Goal: Information Seeking & Learning: Learn about a topic

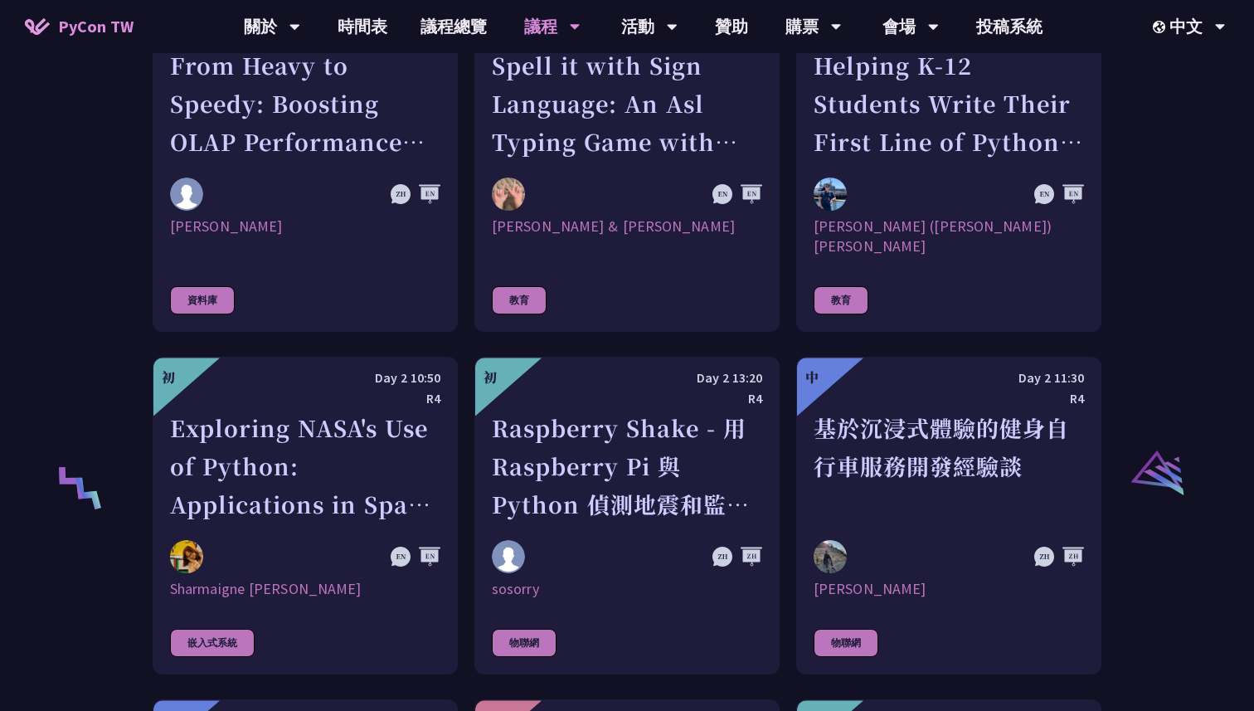
scroll to position [2945, 0]
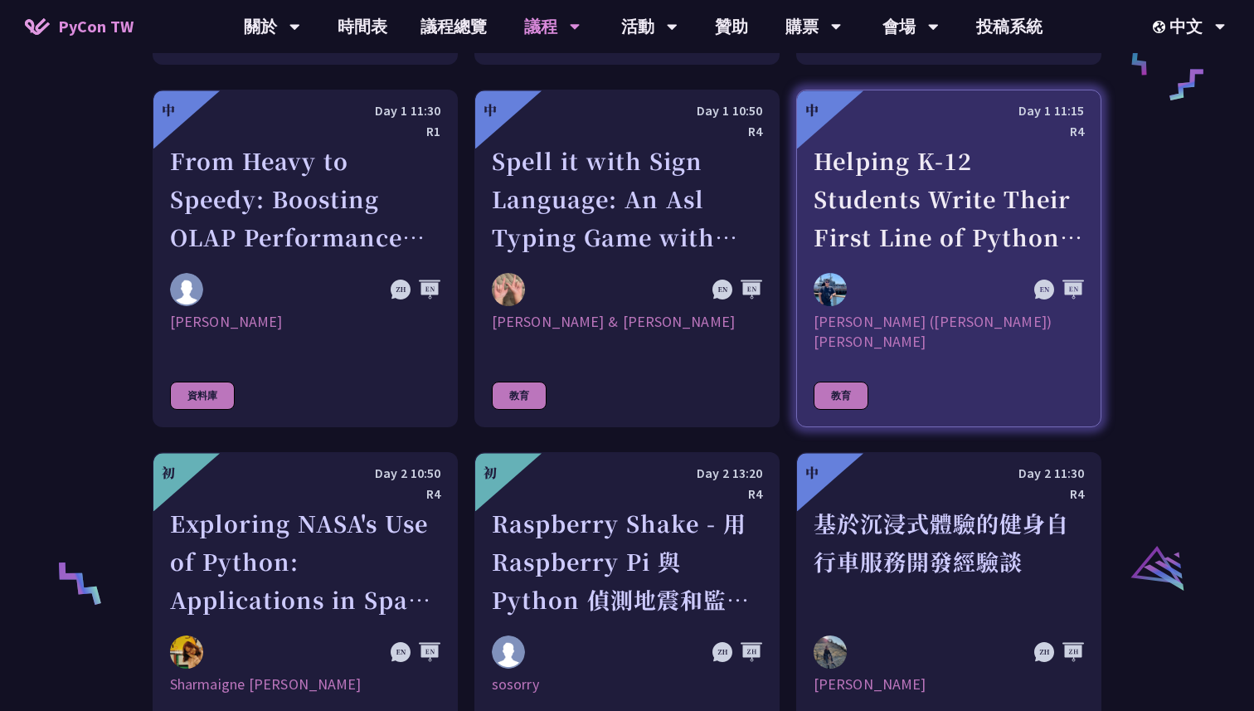
click at [866, 273] on div at bounding box center [908, 289] width 189 height 33
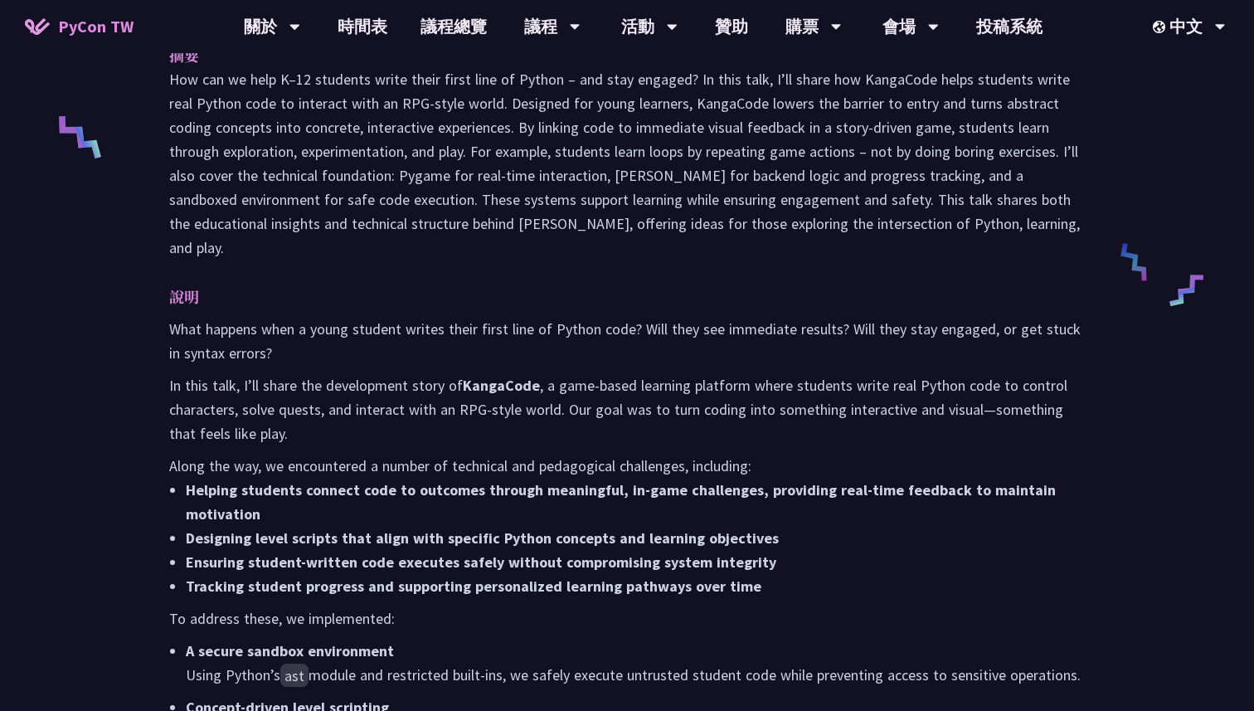
scroll to position [707, 0]
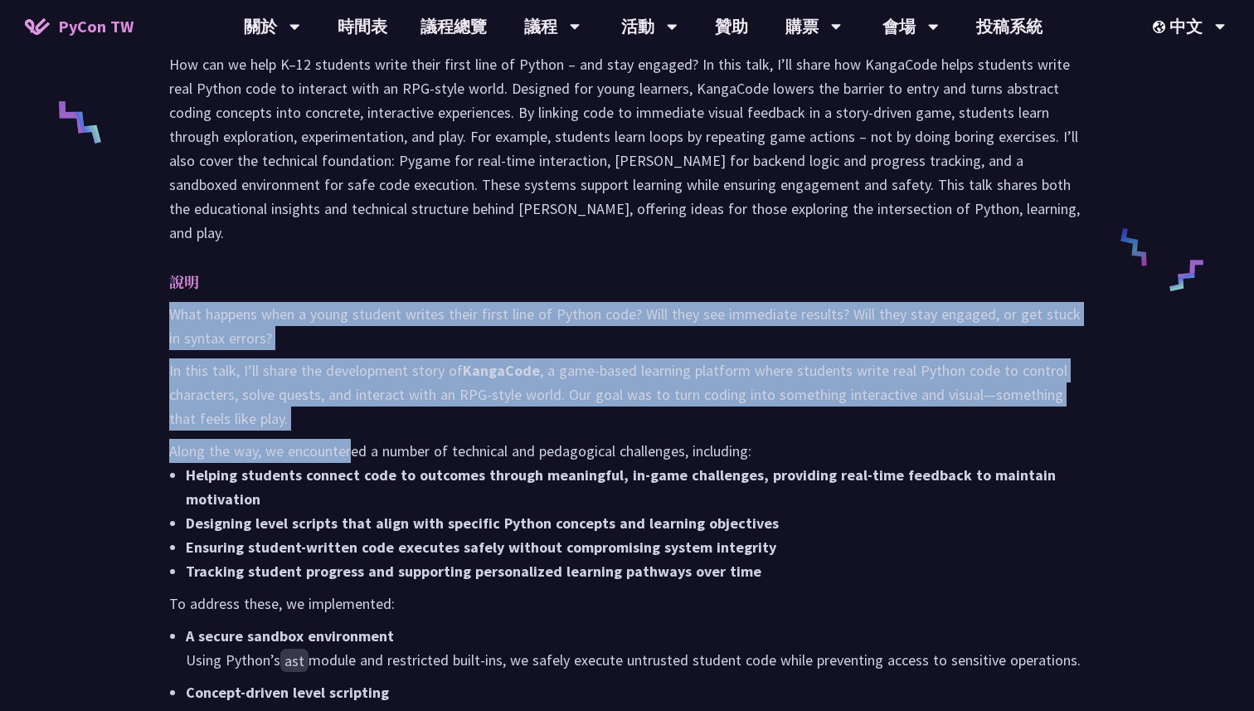
drag, startPoint x: 153, startPoint y: 260, endPoint x: 350, endPoint y: 413, distance: 249.5
click at [351, 413] on div "摘要 說明 What happens when a young student writes their first line of Python code?…" at bounding box center [627, 648] width 949 height 1276
click at [350, 463] on li "Helping students connect code to outcomes through meaningful, in-game challenge…" at bounding box center [635, 487] width 899 height 48
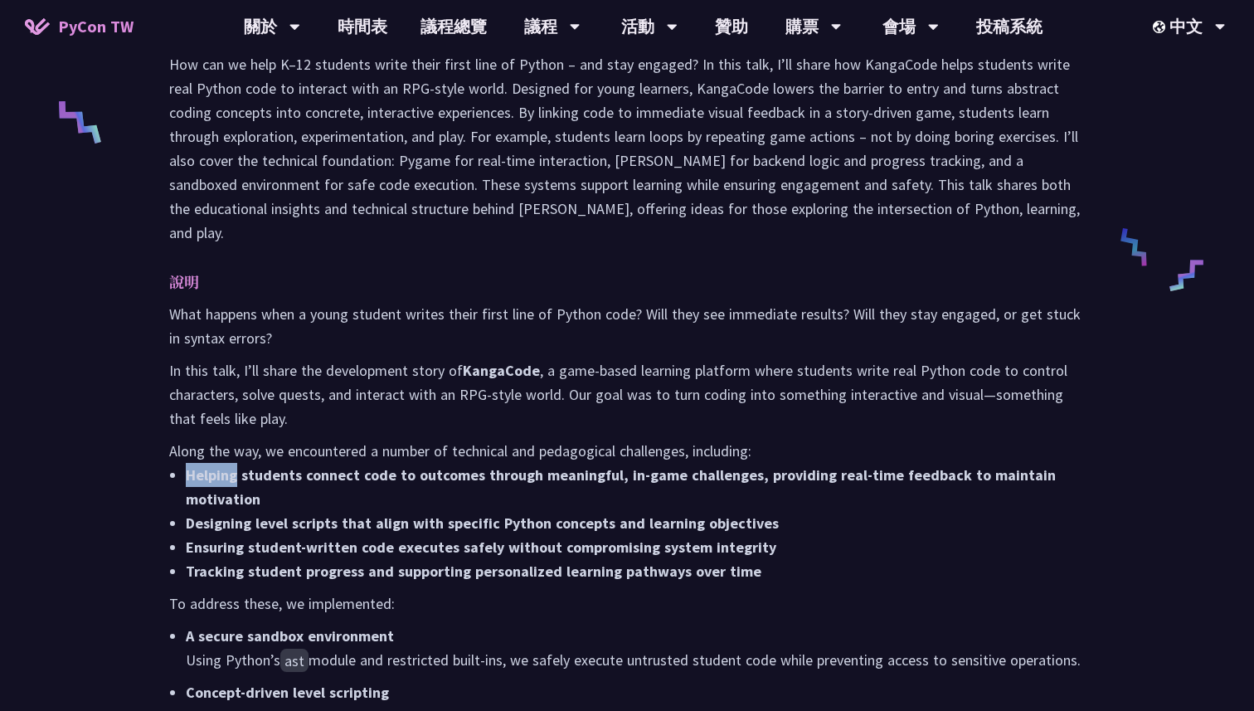
click at [350, 463] on li "Helping students connect code to outcomes through meaningful, in-game challenge…" at bounding box center [635, 487] width 899 height 48
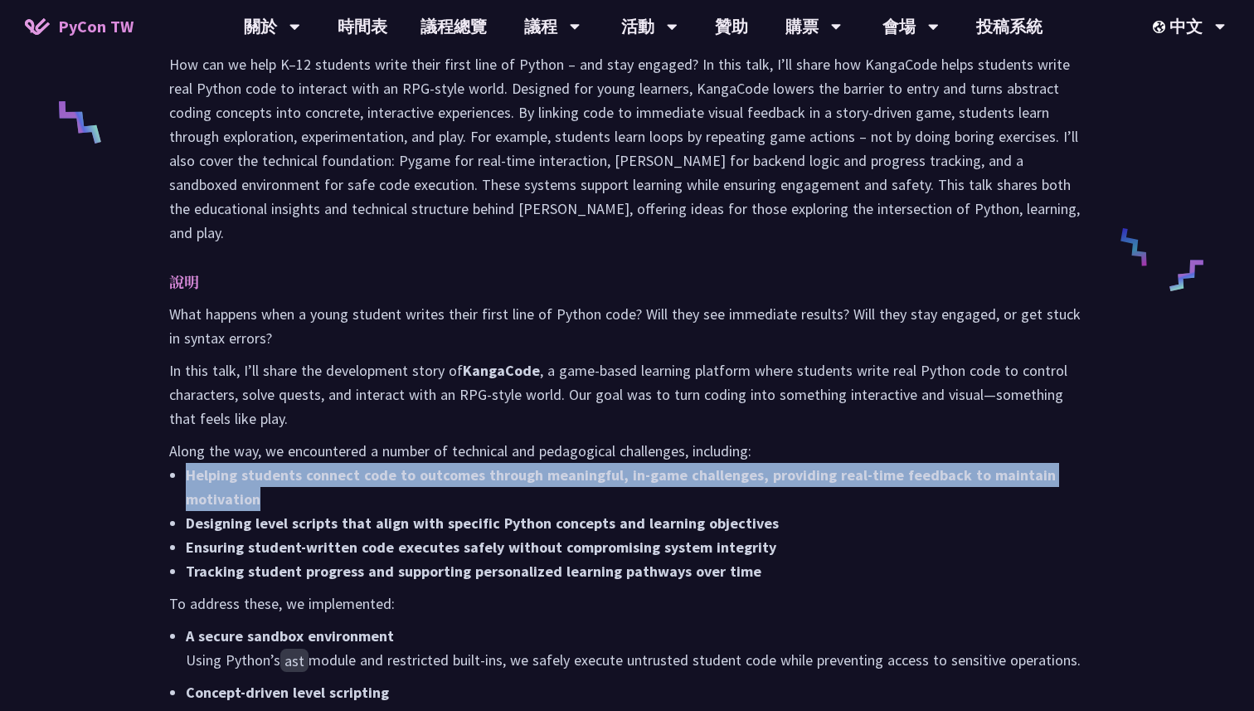
click at [350, 463] on li "Helping students connect code to outcomes through meaningful, in-game challenge…" at bounding box center [635, 487] width 899 height 48
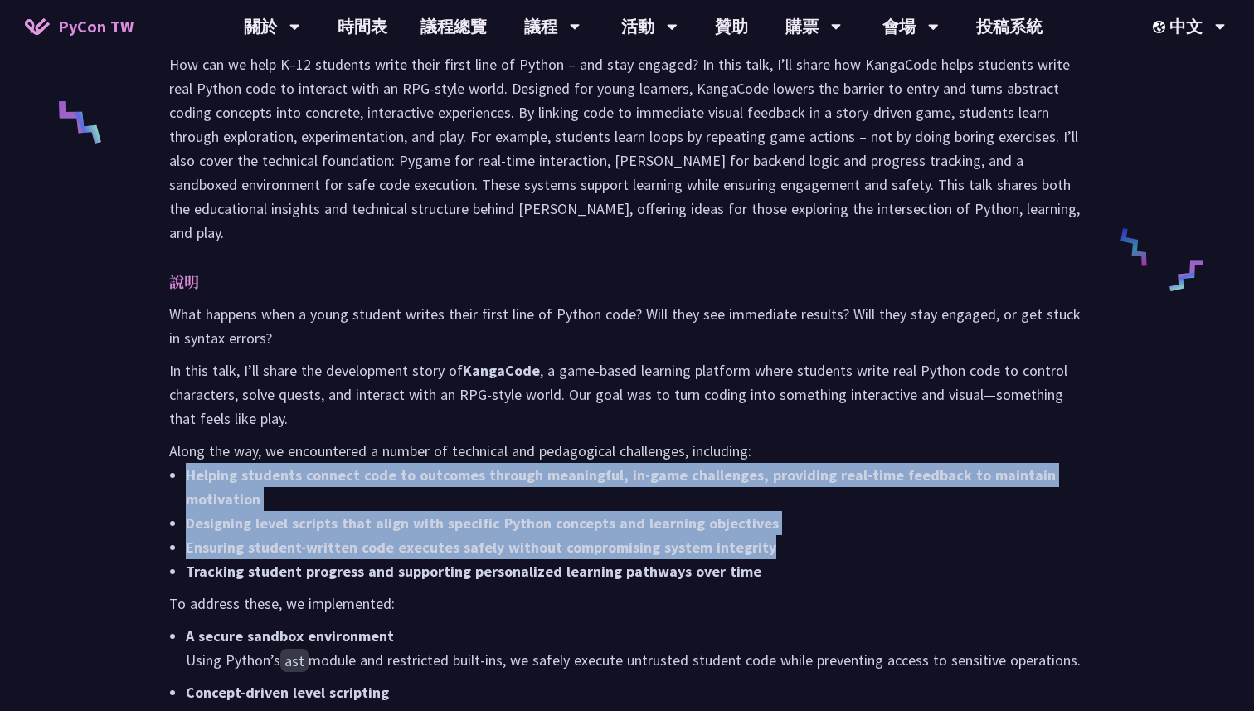
drag, startPoint x: 350, startPoint y: 413, endPoint x: 400, endPoint y: 491, distance: 92.5
click at [401, 491] on ul "Helping students connect code to outcomes through meaningful, in-game challenge…" at bounding box center [627, 523] width 916 height 120
click at [400, 537] on strong "Ensuring student-written code executes safely without compromising system integ…" at bounding box center [481, 546] width 590 height 19
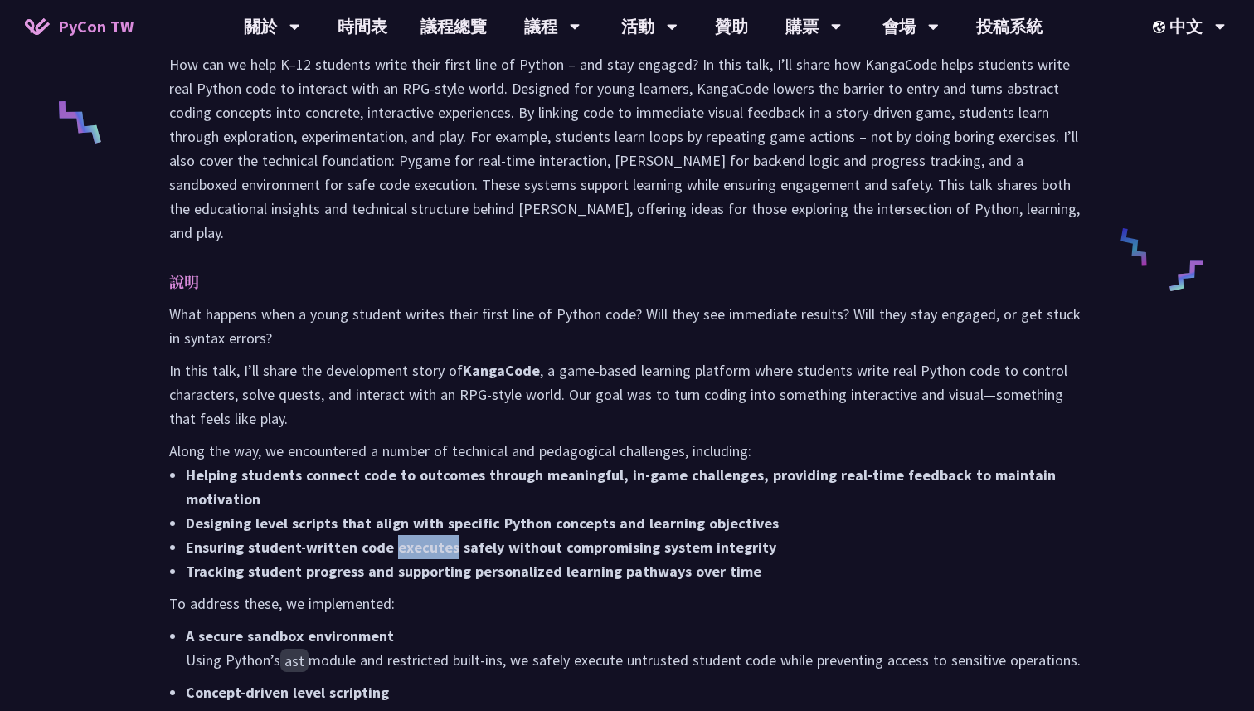
click at [400, 537] on strong "Ensuring student-written code executes safely without compromising system integ…" at bounding box center [481, 546] width 590 height 19
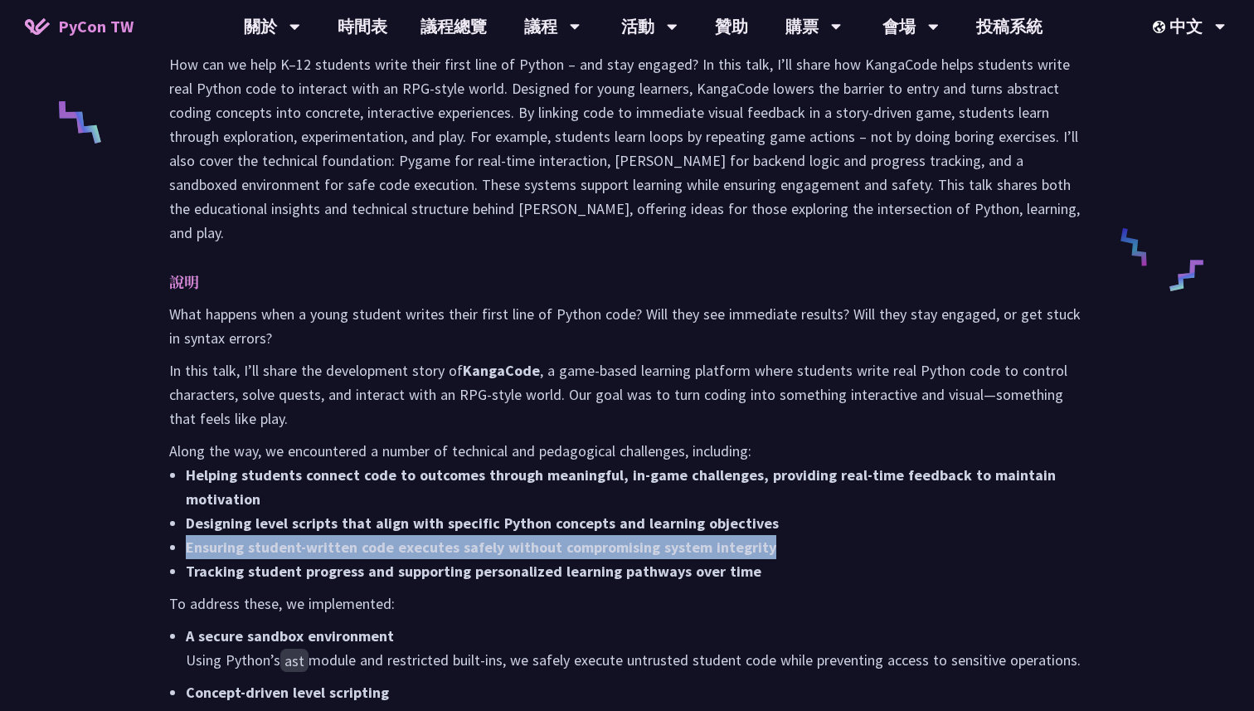
click at [393, 537] on strong "Ensuring student-written code executes safely without compromising system integ…" at bounding box center [481, 546] width 590 height 19
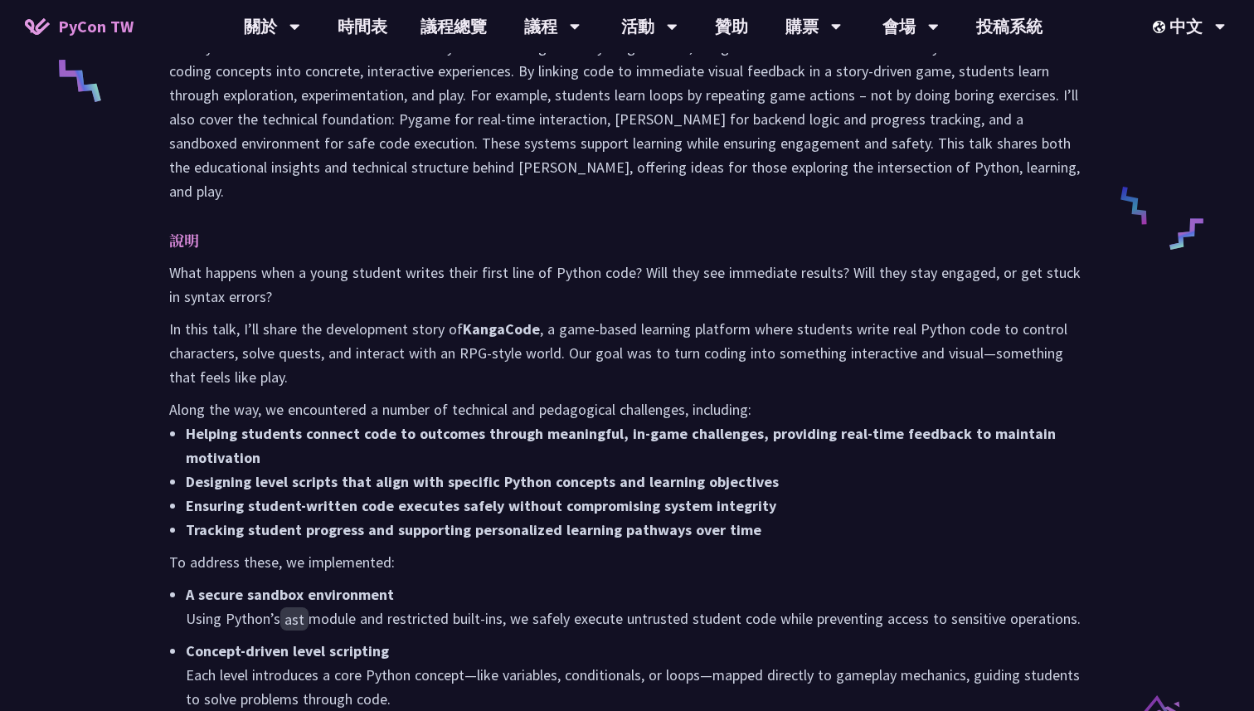
scroll to position [775, 0]
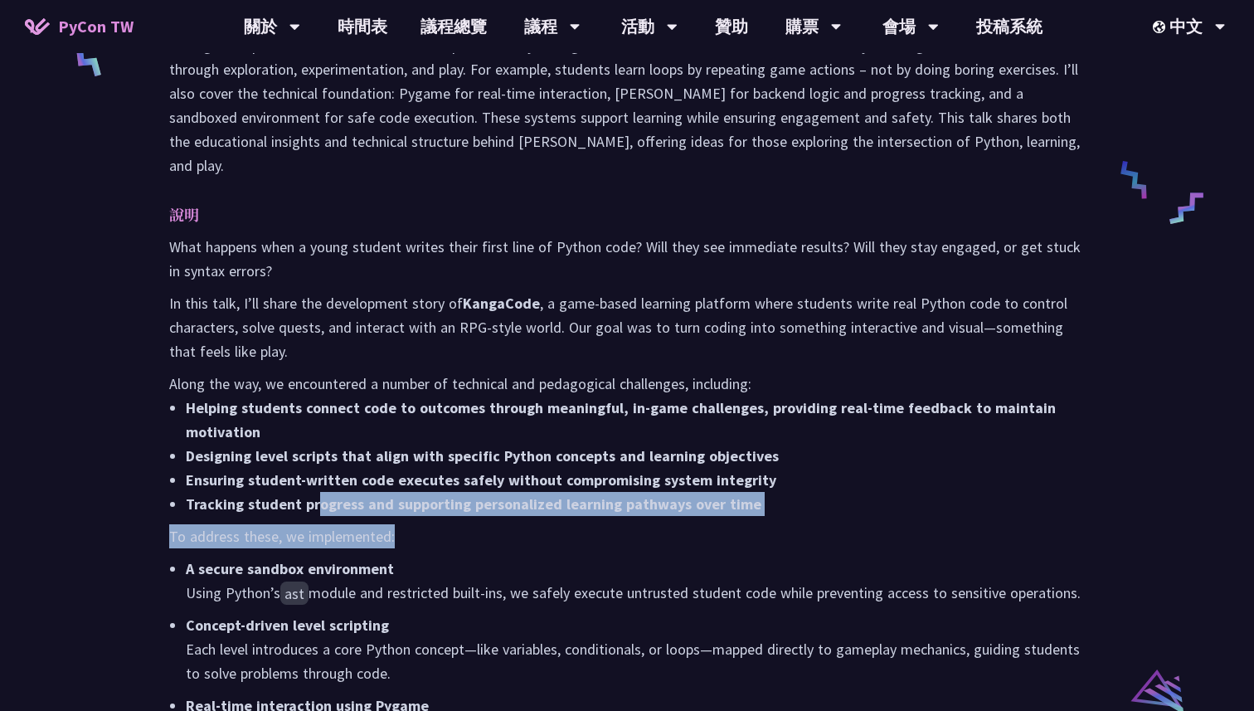
drag, startPoint x: 393, startPoint y: 490, endPoint x: 315, endPoint y: 445, distance: 90.3
click at [315, 444] on div "What happens when a young student writes their first line of Python code? Will …" at bounding box center [627, 706] width 916 height 942
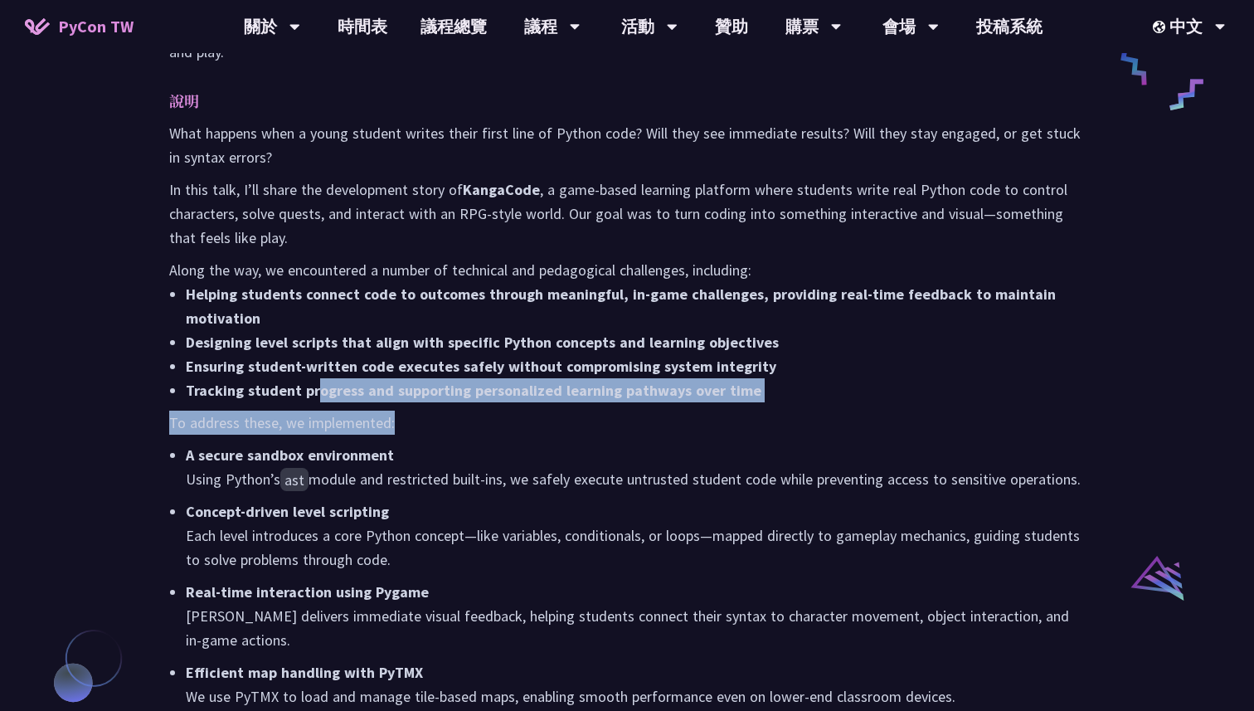
scroll to position [898, 0]
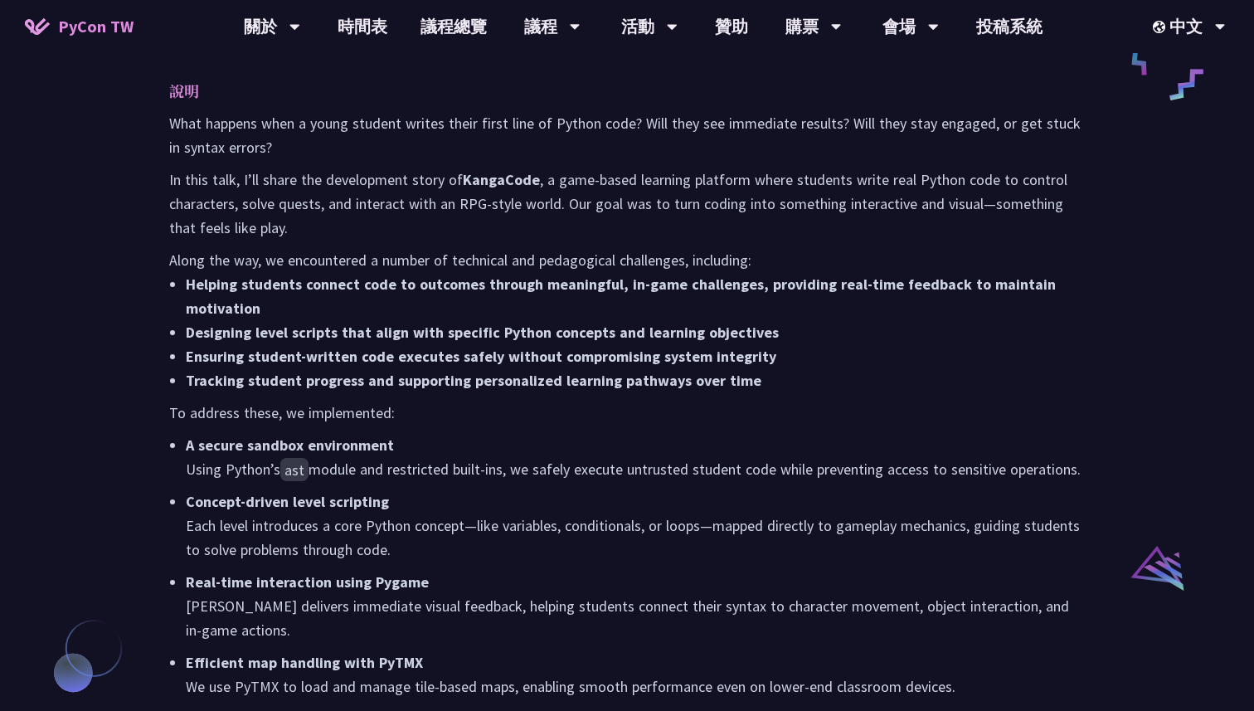
click at [202, 371] on strong "Tracking student progress and supporting personalized learning pathways over ti…" at bounding box center [474, 380] width 576 height 19
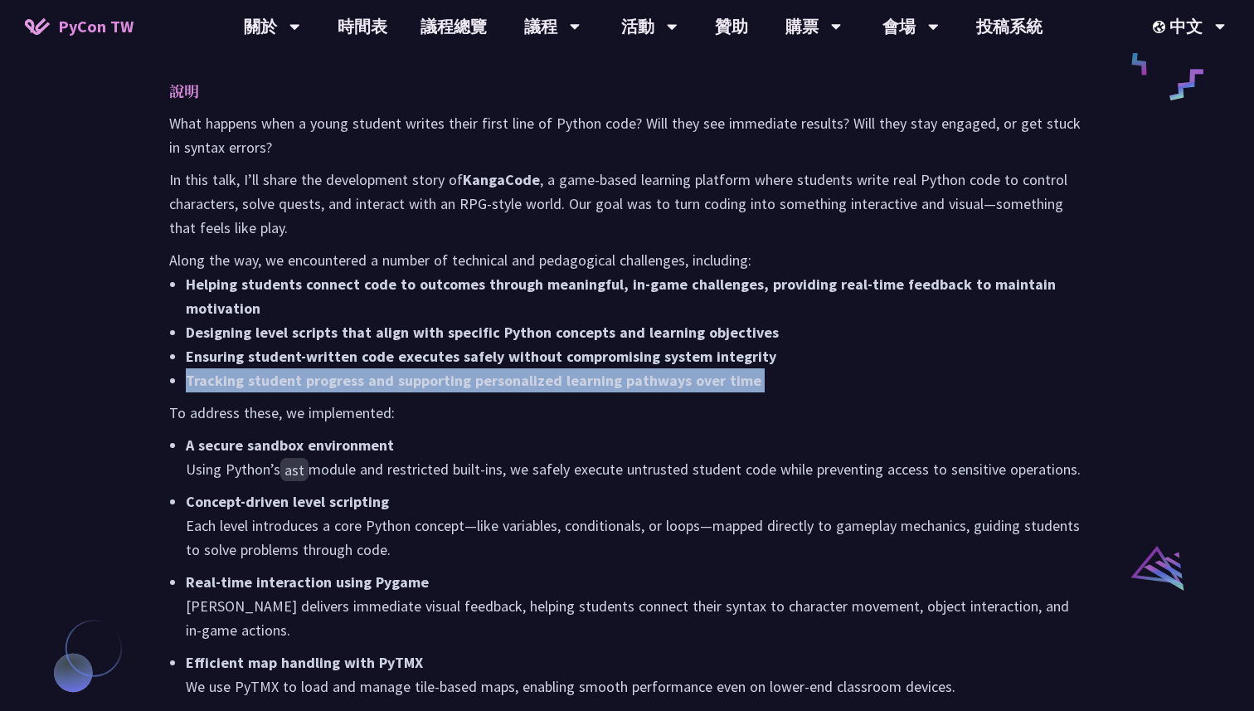
click at [202, 371] on strong "Tracking student progress and supporting personalized learning pathways over ti…" at bounding box center [474, 380] width 576 height 19
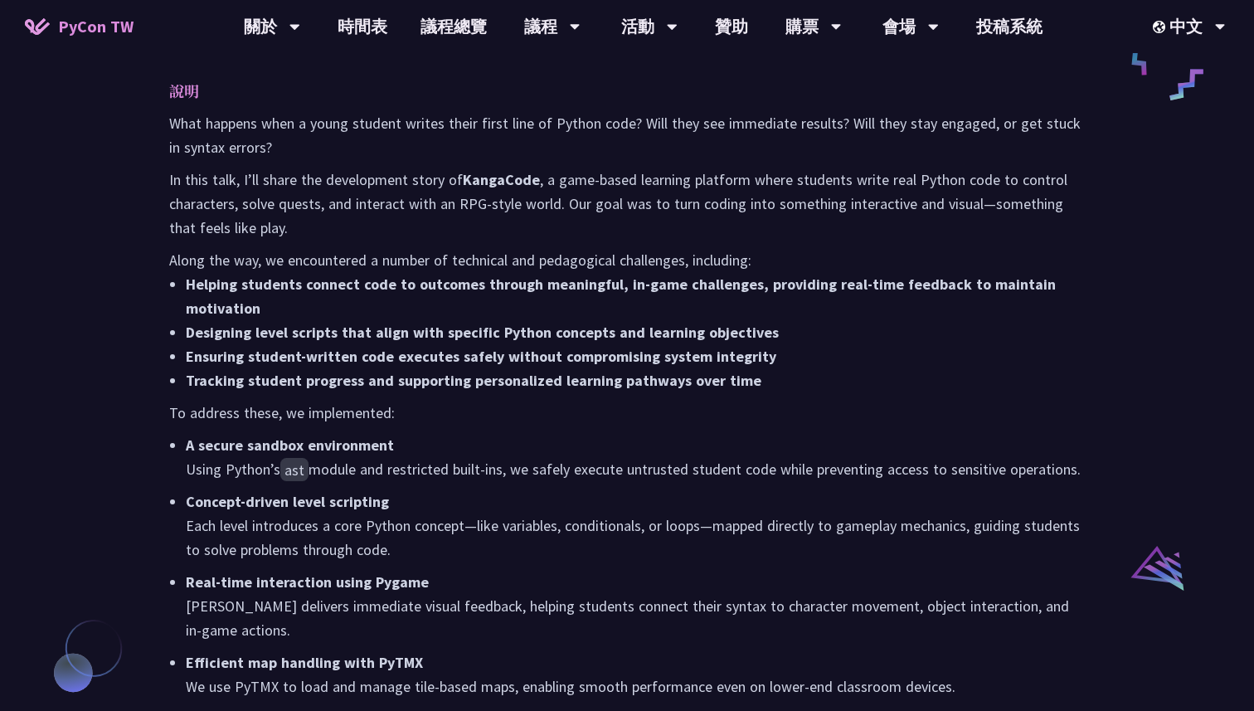
click at [191, 347] on strong "Ensuring student-written code executes safely without compromising system integ…" at bounding box center [481, 356] width 590 height 19
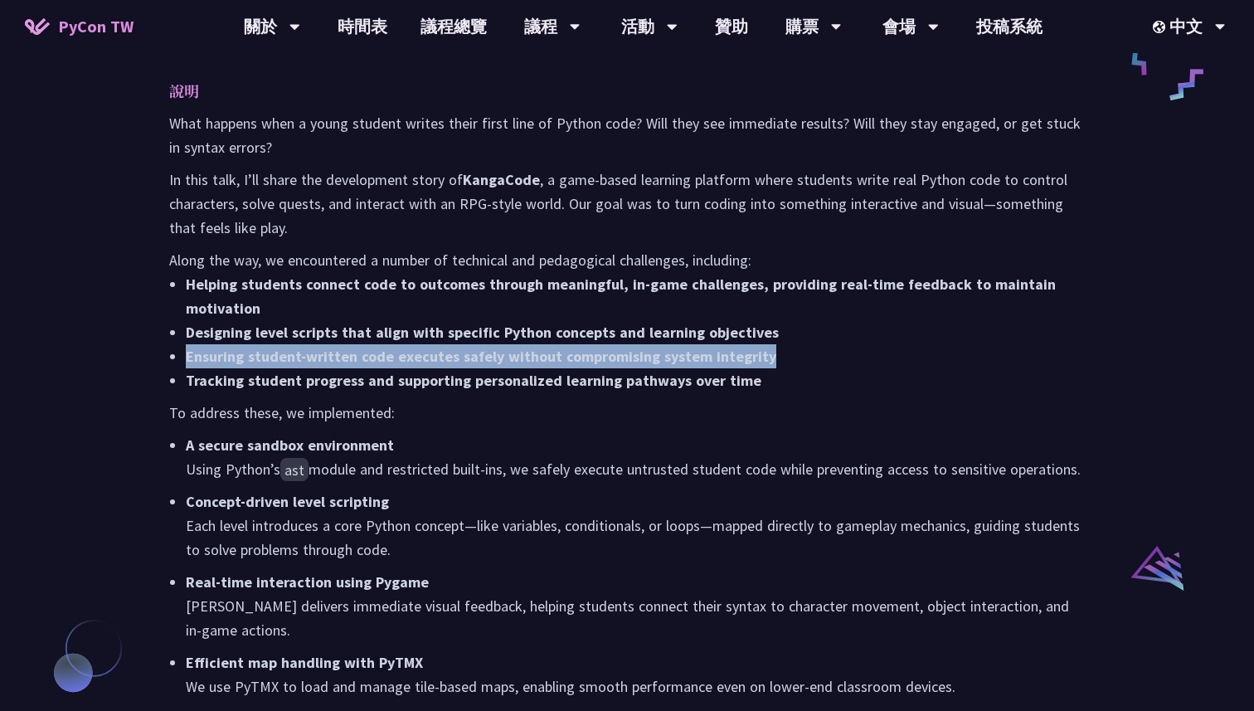
click at [191, 347] on strong "Ensuring student-written code executes safely without compromising system integ…" at bounding box center [481, 356] width 590 height 19
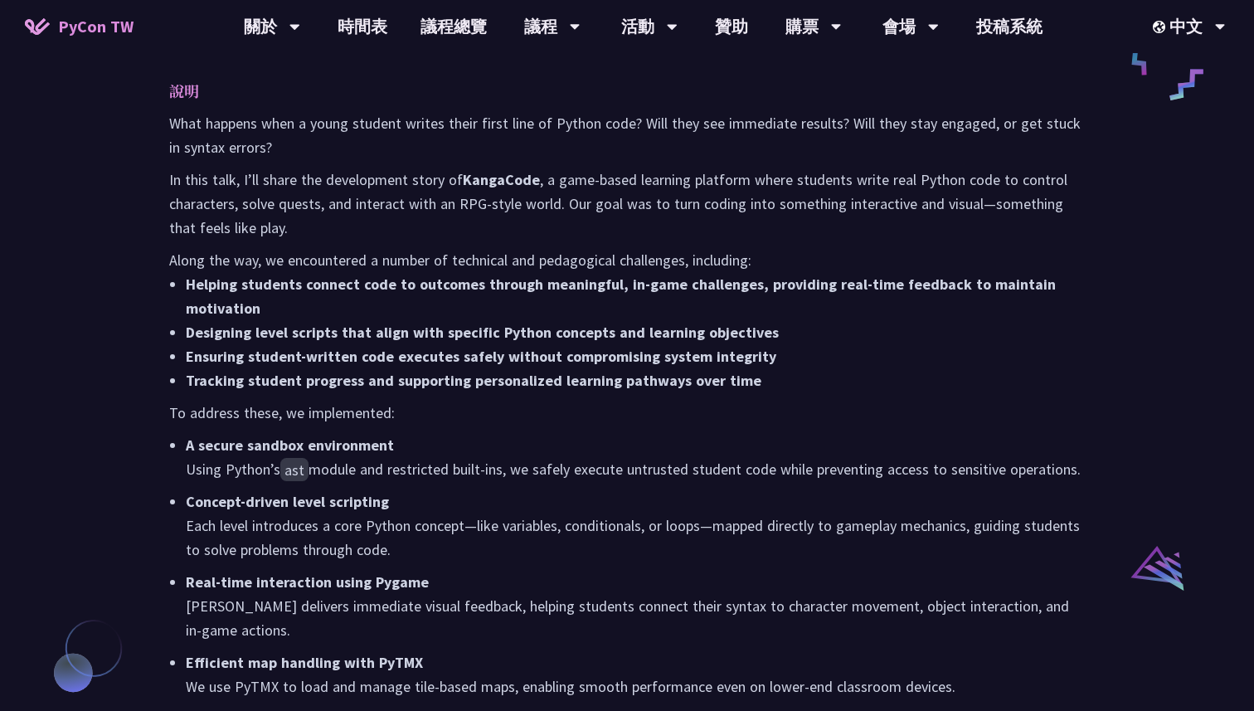
click at [197, 371] on strong "Tracking student progress and supporting personalized learning pathways over ti…" at bounding box center [474, 380] width 576 height 19
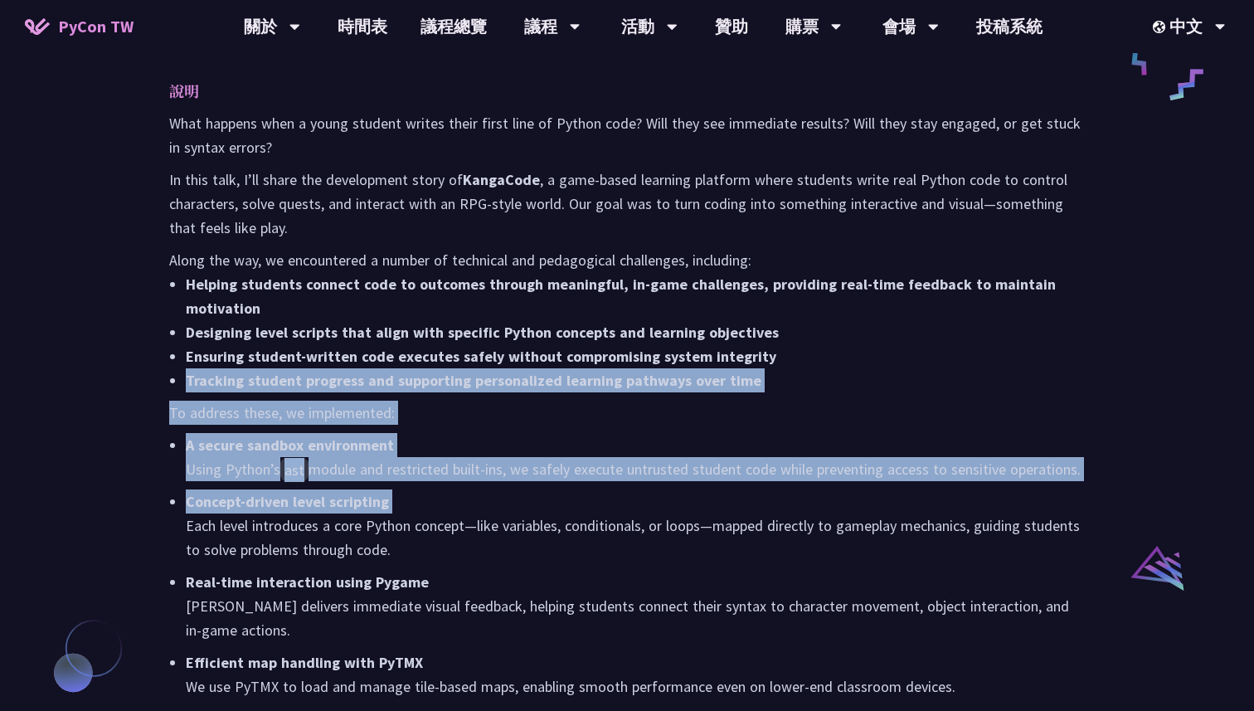
drag, startPoint x: 197, startPoint y: 323, endPoint x: 330, endPoint y: 444, distance: 179.7
click at [331, 443] on div "What happens when a young student writes their first line of Python code? Will …" at bounding box center [627, 582] width 916 height 942
click at [330, 492] on strong "Concept-driven level scripting" at bounding box center [287, 501] width 203 height 19
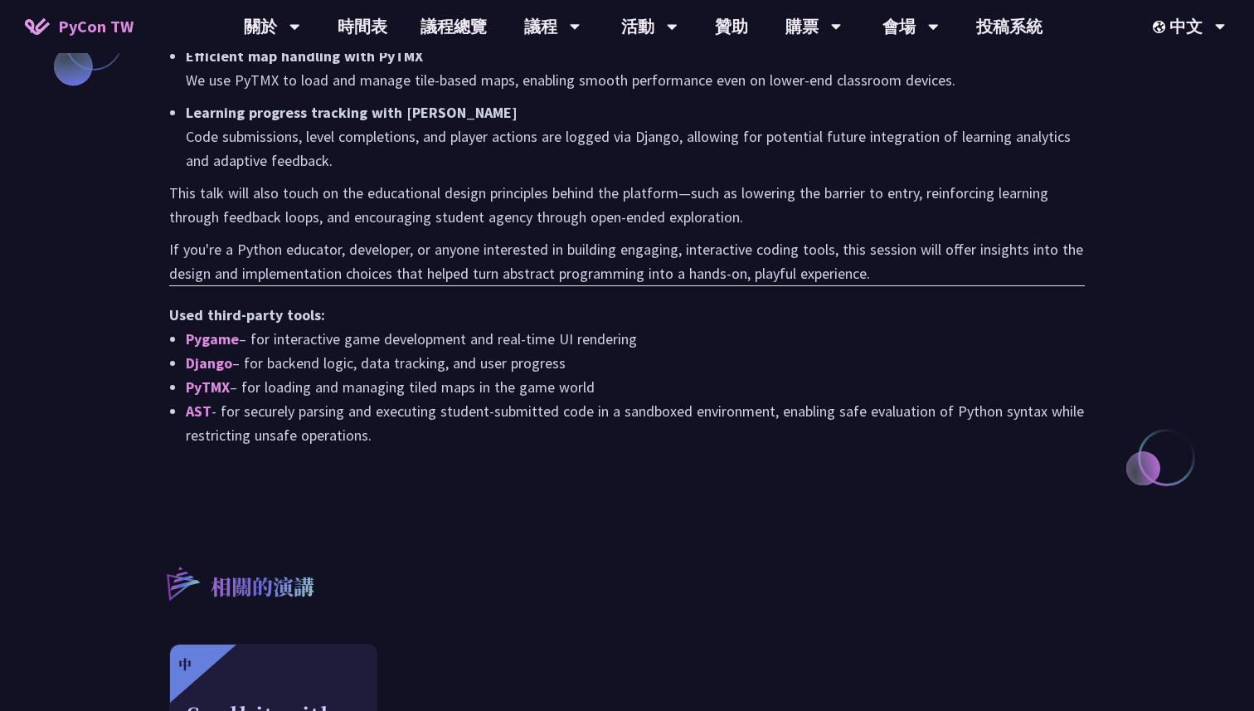
scroll to position [1479, 0]
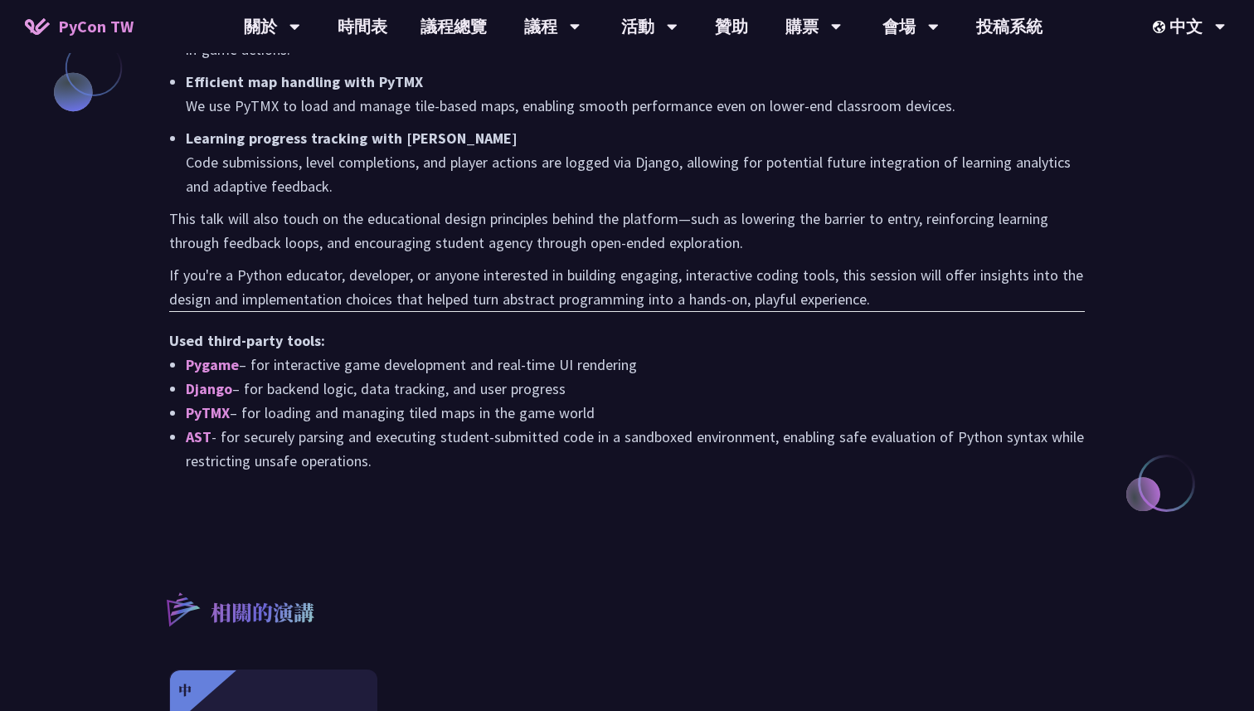
drag, startPoint x: 161, startPoint y: 309, endPoint x: 413, endPoint y: 441, distance: 284.9
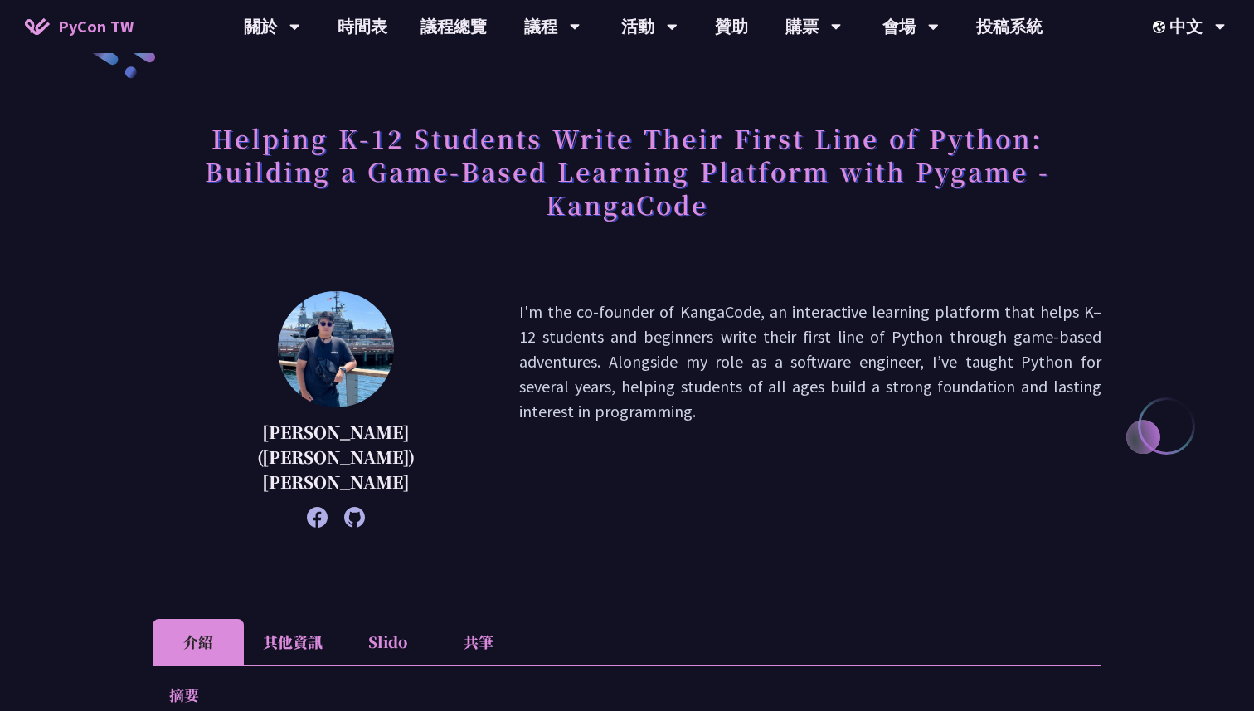
scroll to position [0, 0]
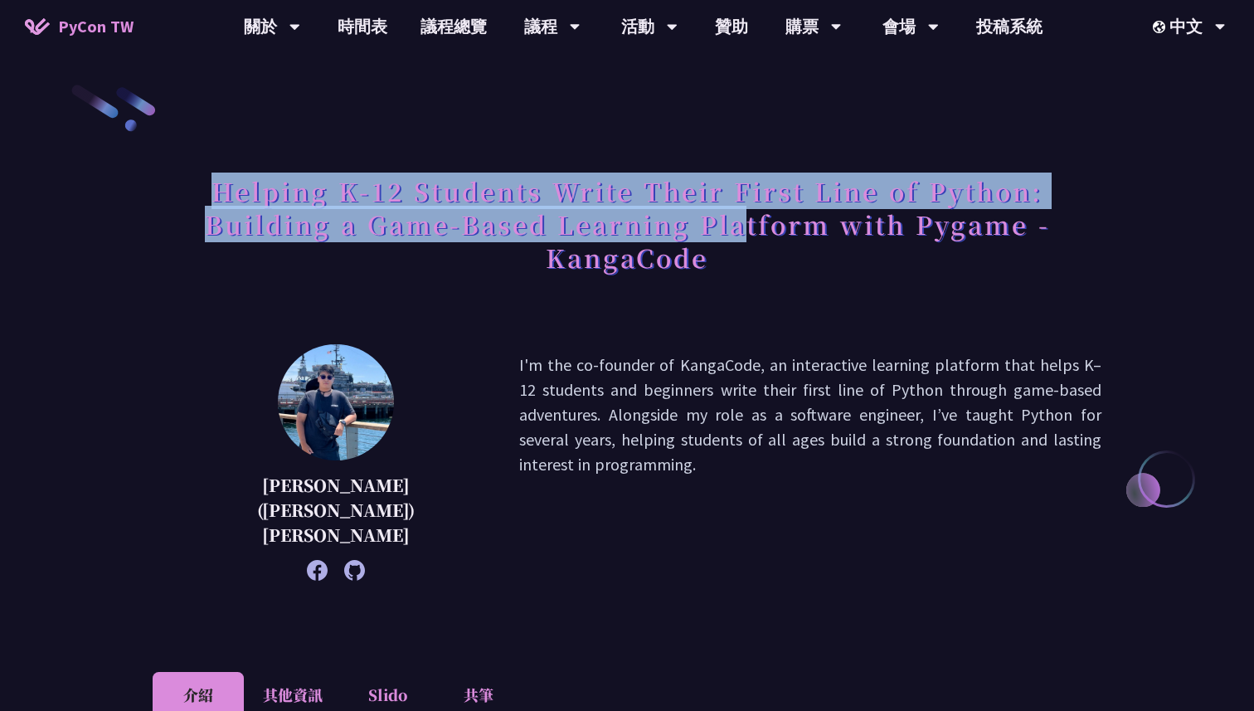
drag, startPoint x: 203, startPoint y: 195, endPoint x: 743, endPoint y: 218, distance: 540.4
click at [743, 218] on h1 "Helping K-12 Students Write Their First Line of Python: Building a Game-Based L…" at bounding box center [627, 224] width 949 height 116
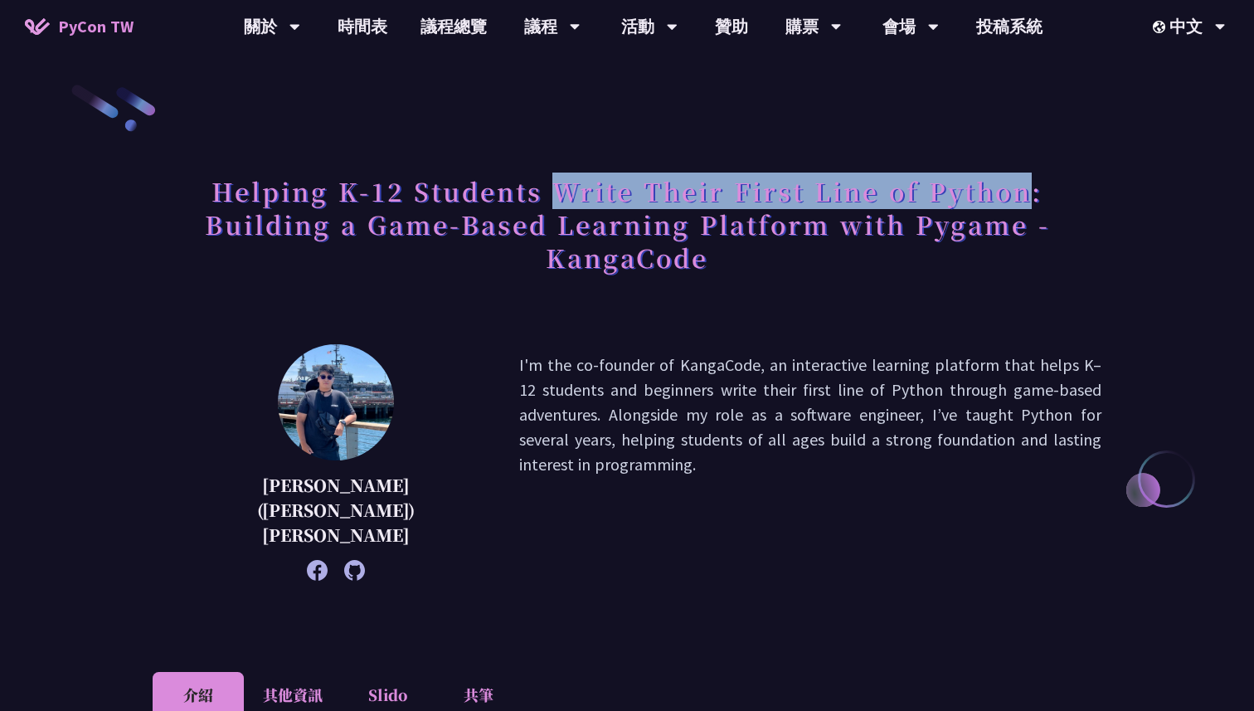
drag, startPoint x: 553, startPoint y: 190, endPoint x: 1027, endPoint y: 195, distance: 473.6
click at [1027, 195] on h1 "Helping K-12 Students Write Their First Line of Python: Building a Game-Based L…" at bounding box center [627, 224] width 949 height 116
copy h1 "Write Their First Line of Python"
